Goal: Manage account settings

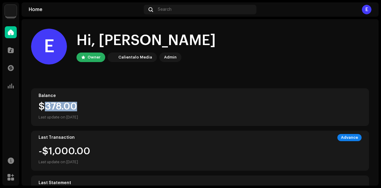
drag, startPoint x: 45, startPoint y: 109, endPoint x: 83, endPoint y: 104, distance: 38.5
click at [83, 104] on div "$378.00" at bounding box center [200, 107] width 323 height 10
click at [133, 106] on div "$378.00" at bounding box center [200, 107] width 323 height 10
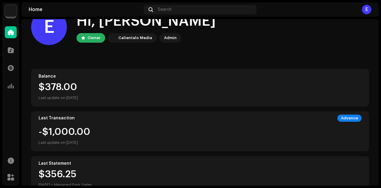
scroll to position [20, 0]
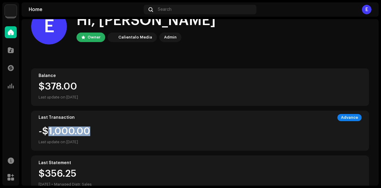
drag, startPoint x: 64, startPoint y: 133, endPoint x: 95, endPoint y: 133, distance: 30.5
click at [95, 133] on div "-$1,000.00 Last update on [DATE]" at bounding box center [200, 136] width 323 height 19
click at [98, 127] on div "-$1,000.00 Last update on [DATE]" at bounding box center [200, 136] width 323 height 19
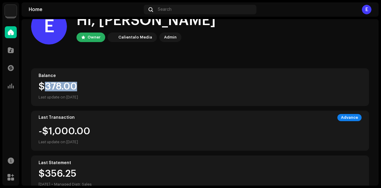
drag, startPoint x: 47, startPoint y: 87, endPoint x: 77, endPoint y: 87, distance: 30.2
click at [77, 87] on div "$378.00" at bounding box center [200, 87] width 323 height 10
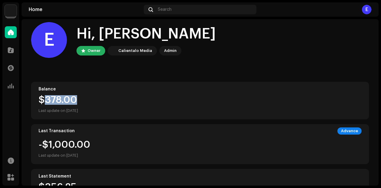
scroll to position [0, 0]
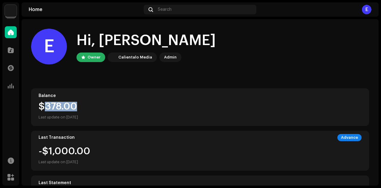
click at [14, 13] on img at bounding box center [11, 11] width 12 height 12
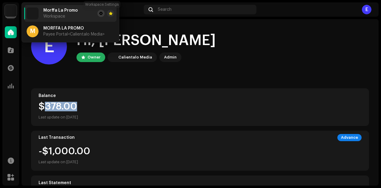
click at [102, 14] on span at bounding box center [101, 13] width 4 height 5
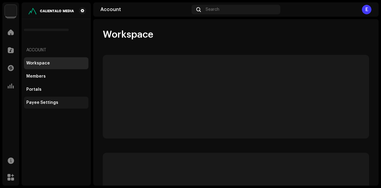
click at [48, 107] on div "Payee Settings" at bounding box center [56, 103] width 64 height 12
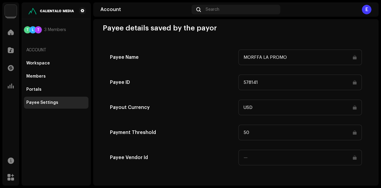
scroll to position [307, 0]
drag, startPoint x: 251, startPoint y: 84, endPoint x: 241, endPoint y: 84, distance: 10.2
click at [241, 84] on input "578141" at bounding box center [300, 83] width 124 height 16
